Goal: Task Accomplishment & Management: Complete application form

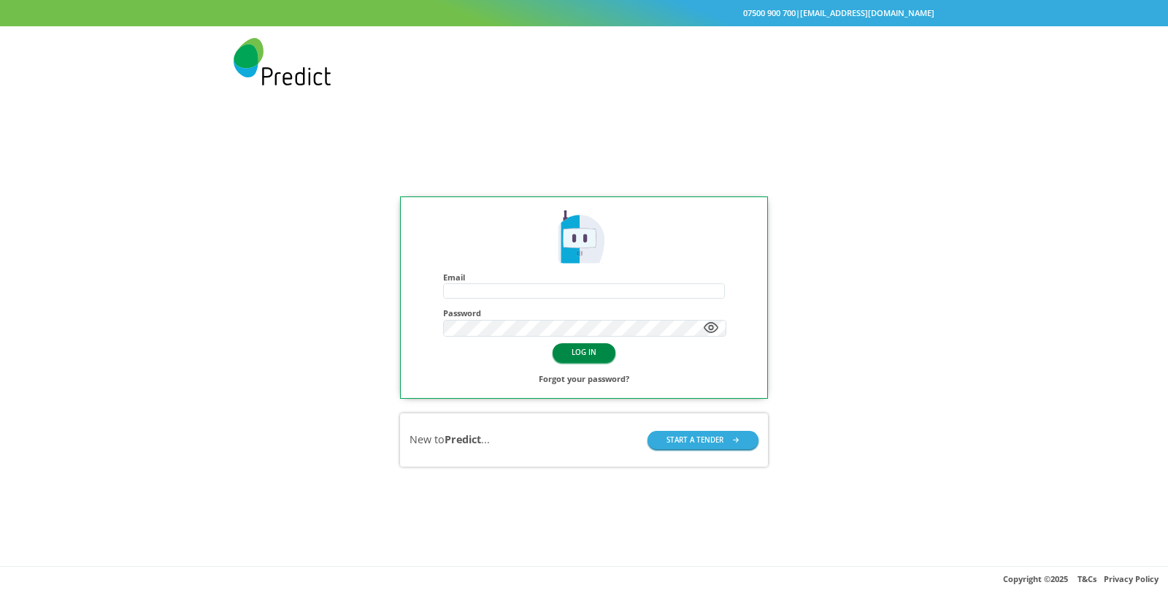
type input "**********"
click at [591, 354] on button "LOG IN" at bounding box center [584, 352] width 63 height 18
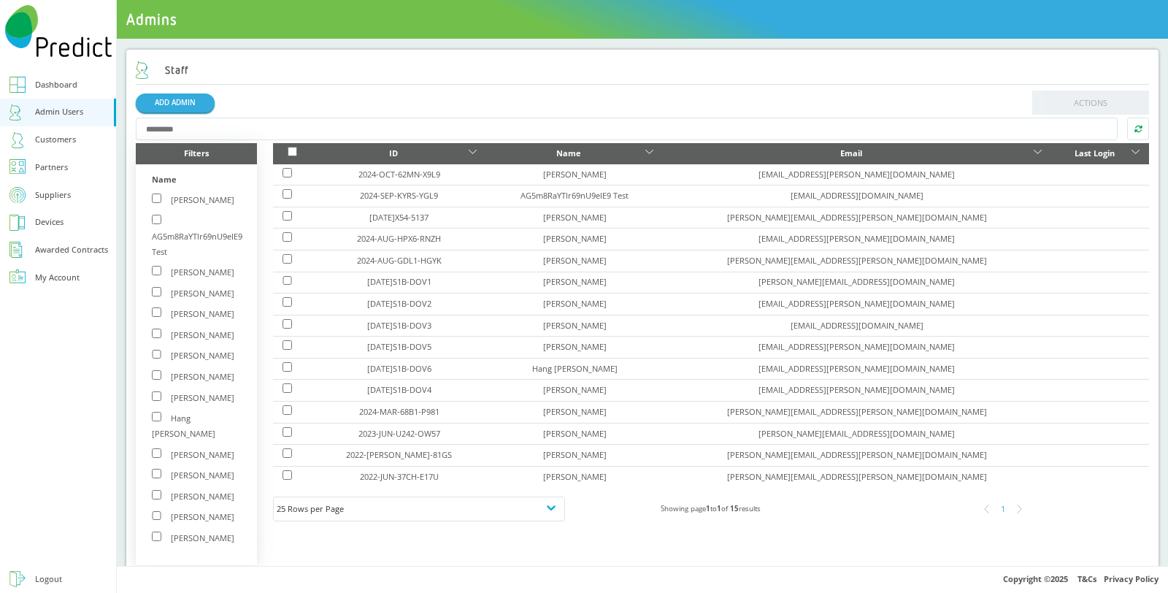
click at [77, 139] on link "Customers" at bounding box center [58, 140] width 116 height 28
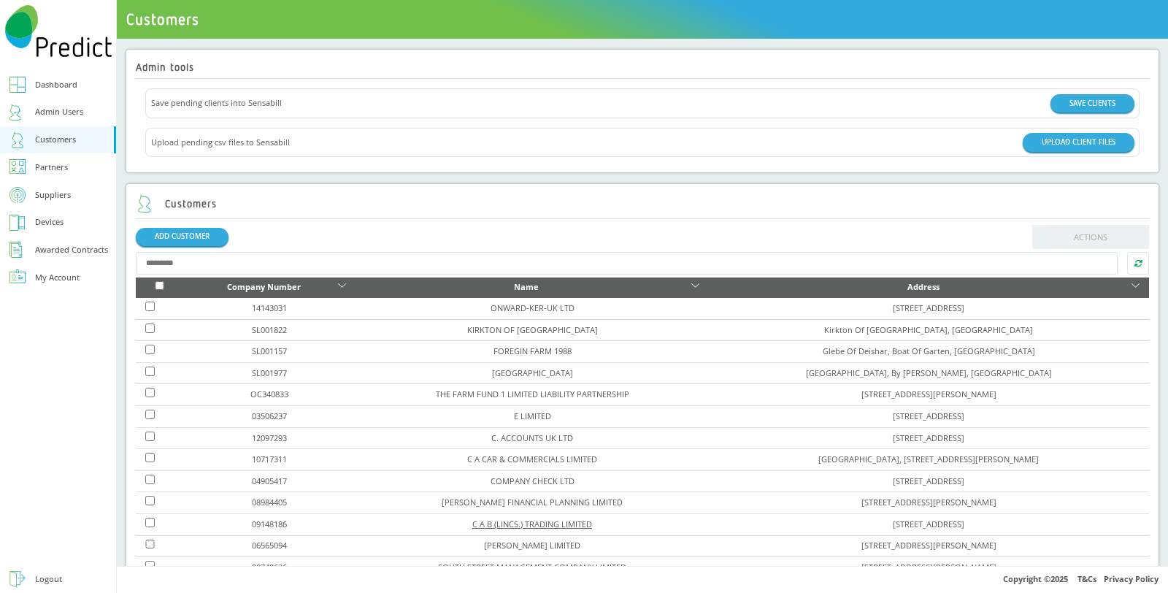
click at [472, 522] on link "C A B (LINCS.) TRADING LIMITED" at bounding box center [532, 523] width 120 height 11
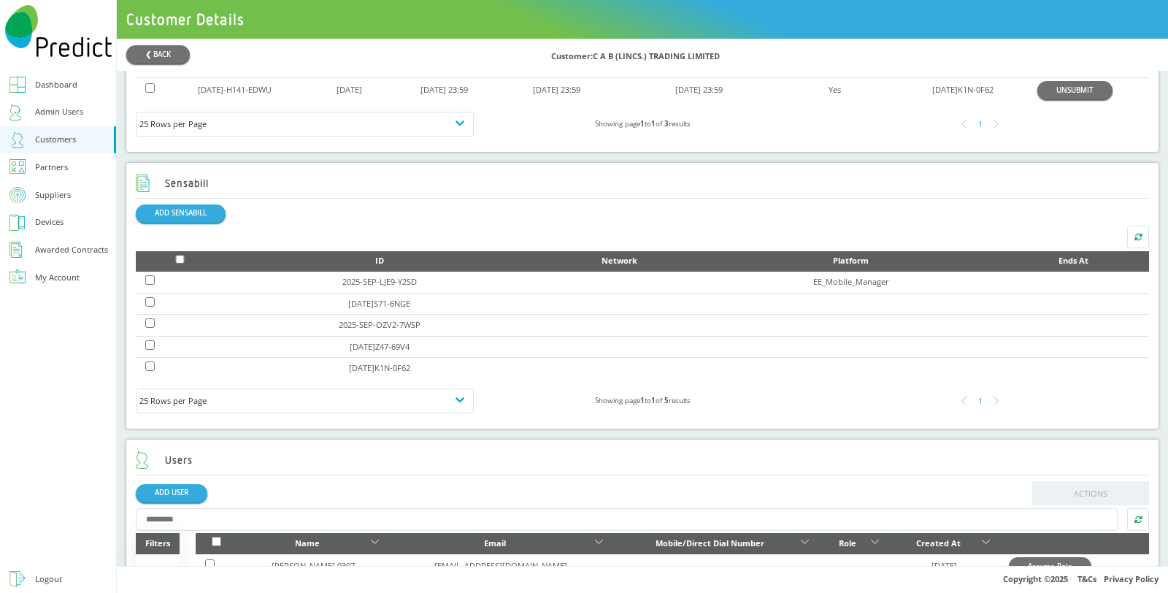
scroll to position [735, 0]
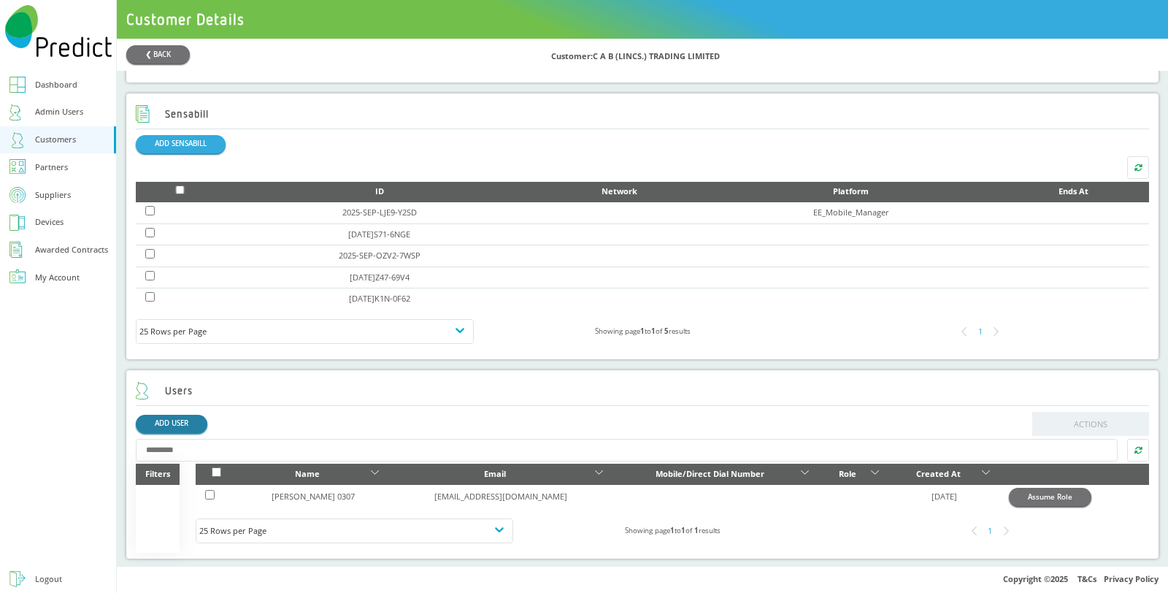
click at [194, 415] on link "ADD USER" at bounding box center [172, 424] width 72 height 18
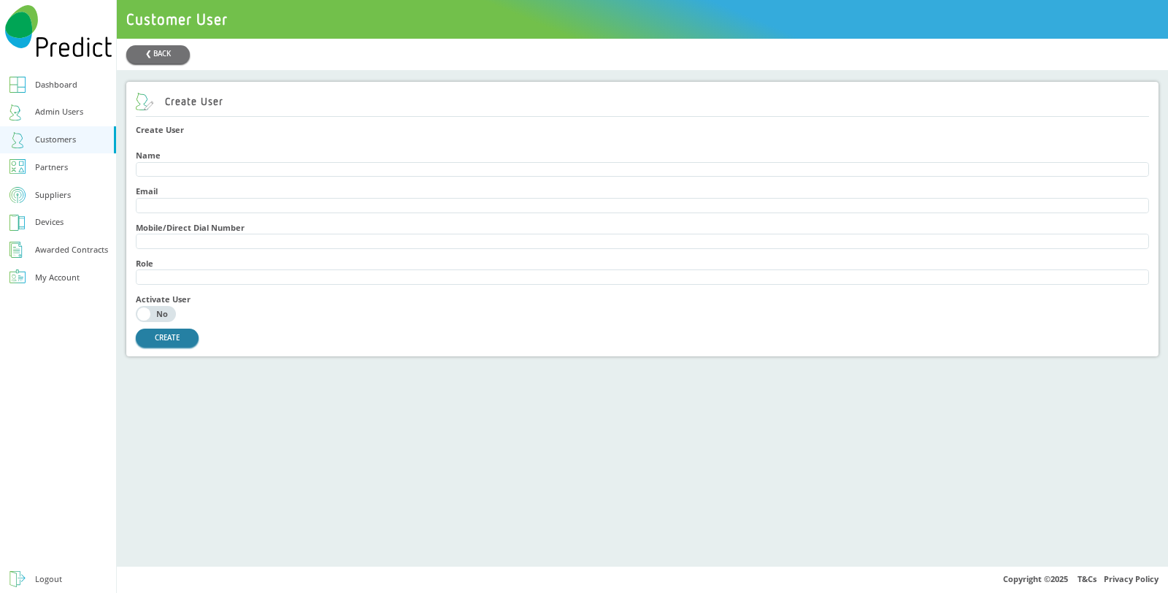
click at [177, 345] on button "CREATE" at bounding box center [167, 338] width 63 height 18
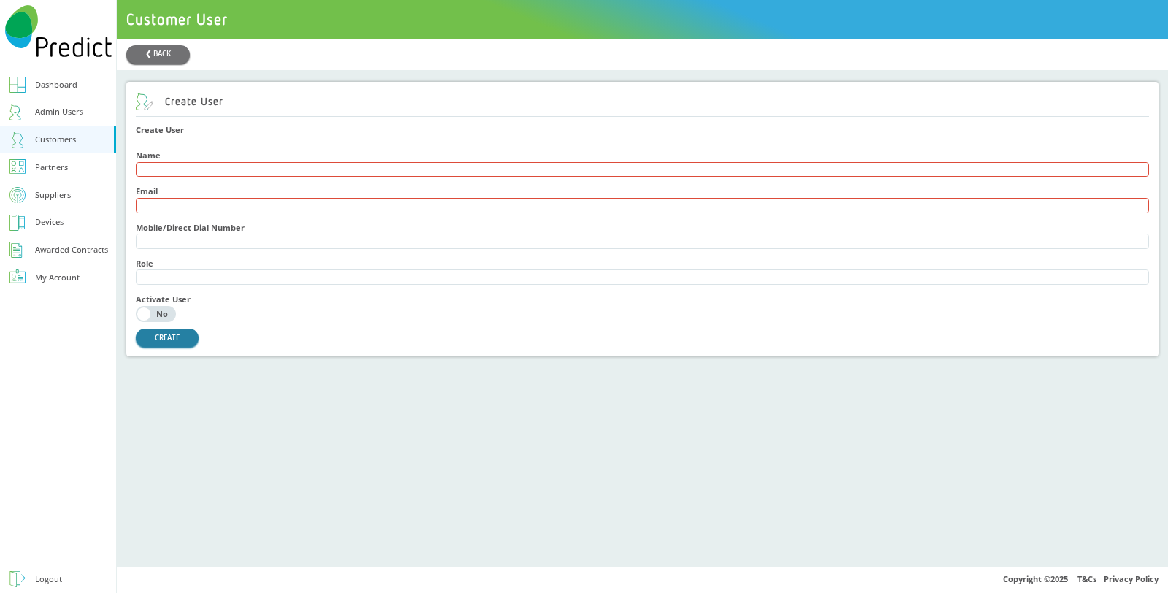
click at [172, 345] on button "CREATE" at bounding box center [167, 338] width 63 height 18
click at [185, 347] on button "CREATE" at bounding box center [167, 338] width 63 height 18
click at [175, 337] on button "CREATE" at bounding box center [167, 338] width 63 height 18
click at [177, 345] on button "CREATE" at bounding box center [167, 338] width 63 height 18
click at [175, 347] on button "CREATE" at bounding box center [167, 338] width 63 height 18
